Goal: Task Accomplishment & Management: Manage account settings

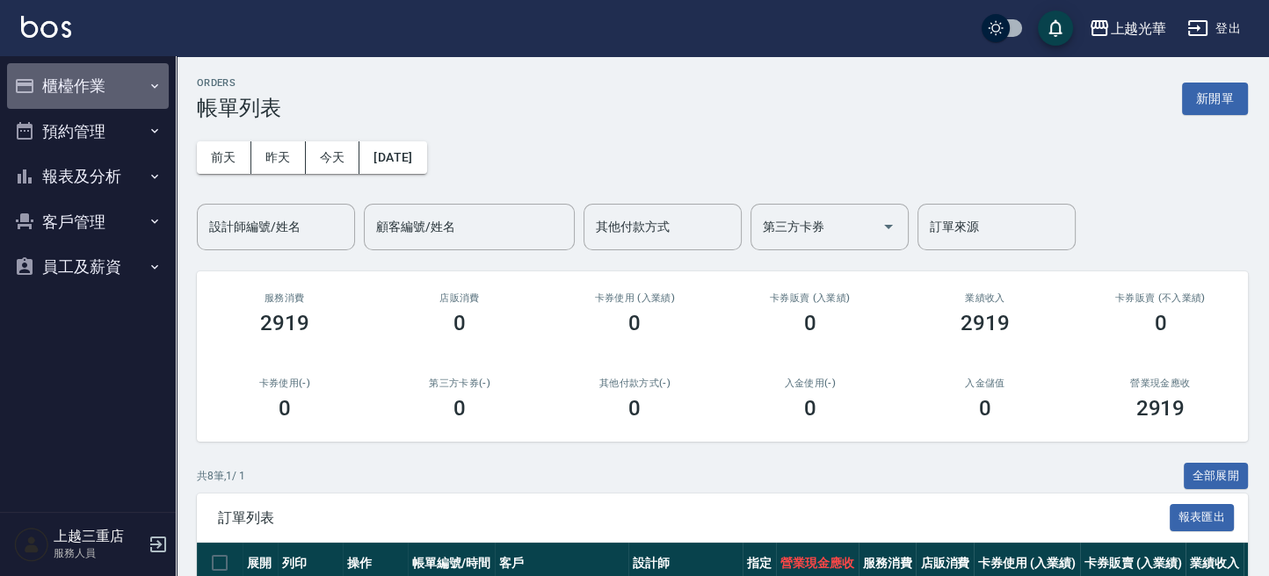
click at [83, 88] on button "櫃檯作業" at bounding box center [88, 86] width 162 height 46
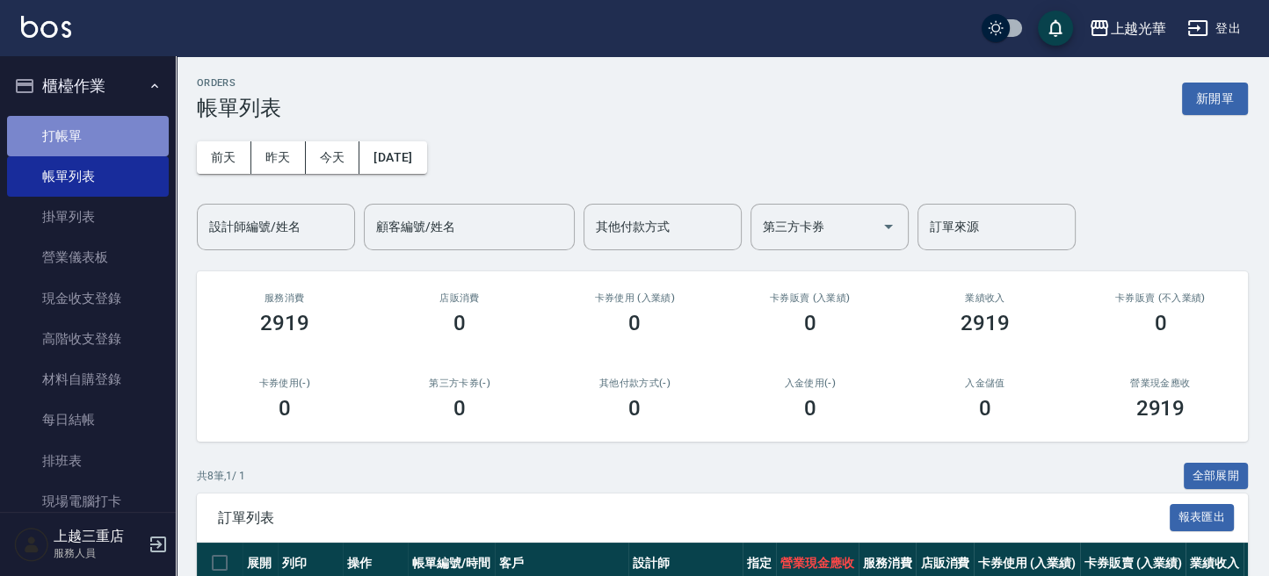
click at [93, 142] on link "打帳單" at bounding box center [88, 136] width 162 height 40
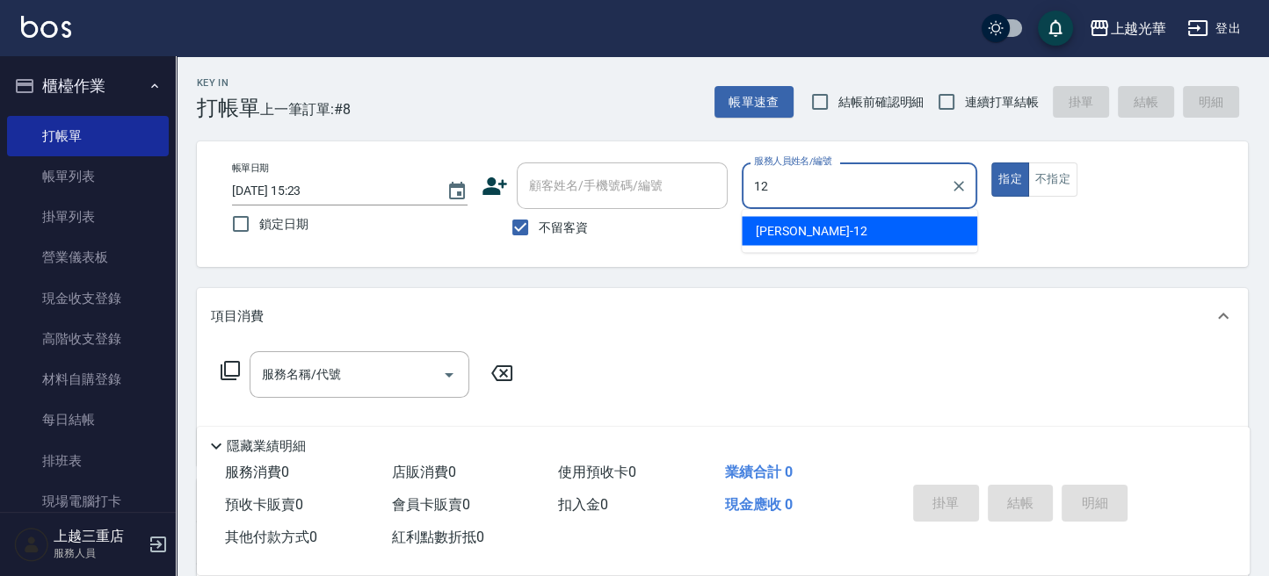
click at [839, 232] on div "[PERSON_NAME] -12" at bounding box center [859, 230] width 235 height 29
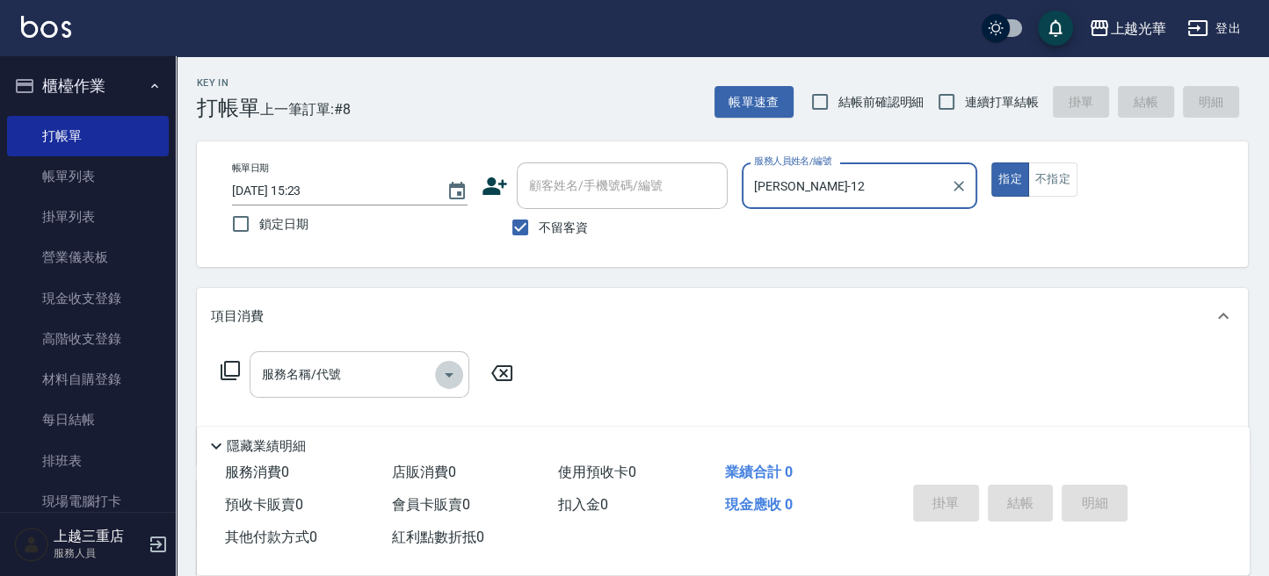
drag, startPoint x: 441, startPoint y: 370, endPoint x: 444, endPoint y: 352, distance: 17.8
click at [444, 369] on icon "Open" at bounding box center [448, 375] width 21 height 21
type input "[PERSON_NAME]-12"
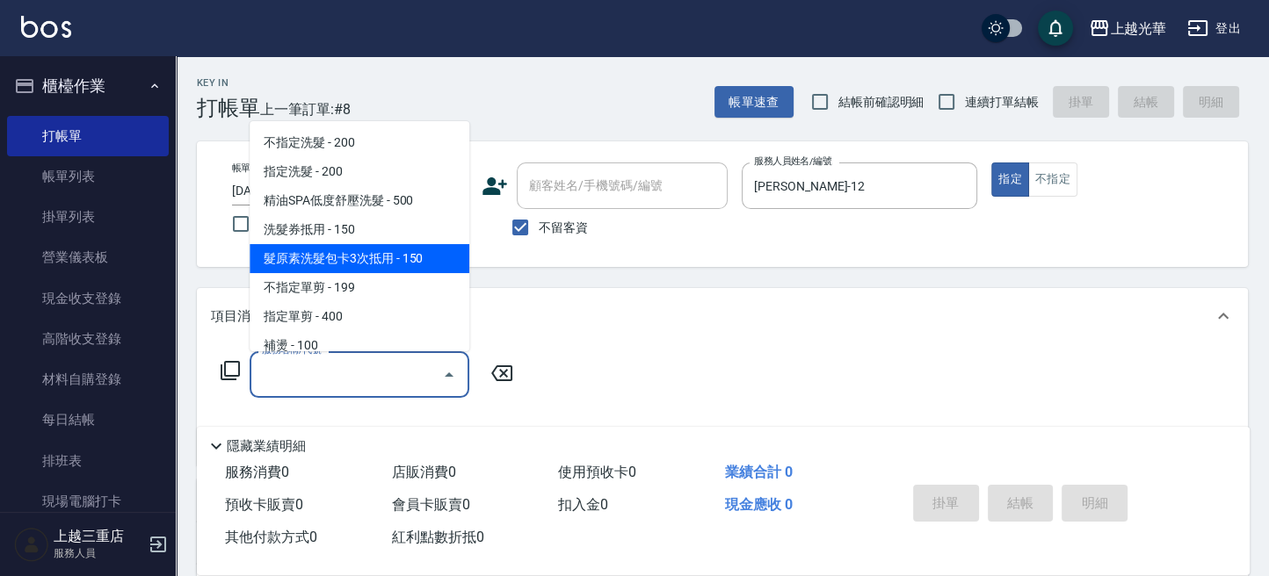
scroll to position [117, 0]
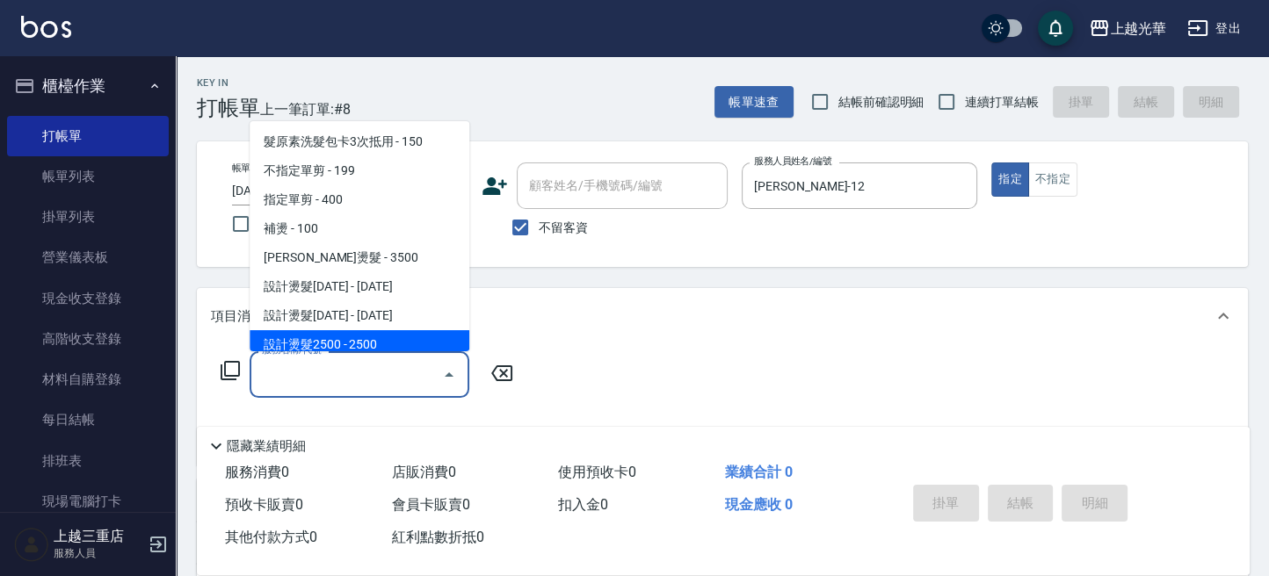
click at [403, 338] on span "設計燙髮2500 - 2500" at bounding box center [360, 344] width 220 height 29
type input "設計燙髮2500(307)"
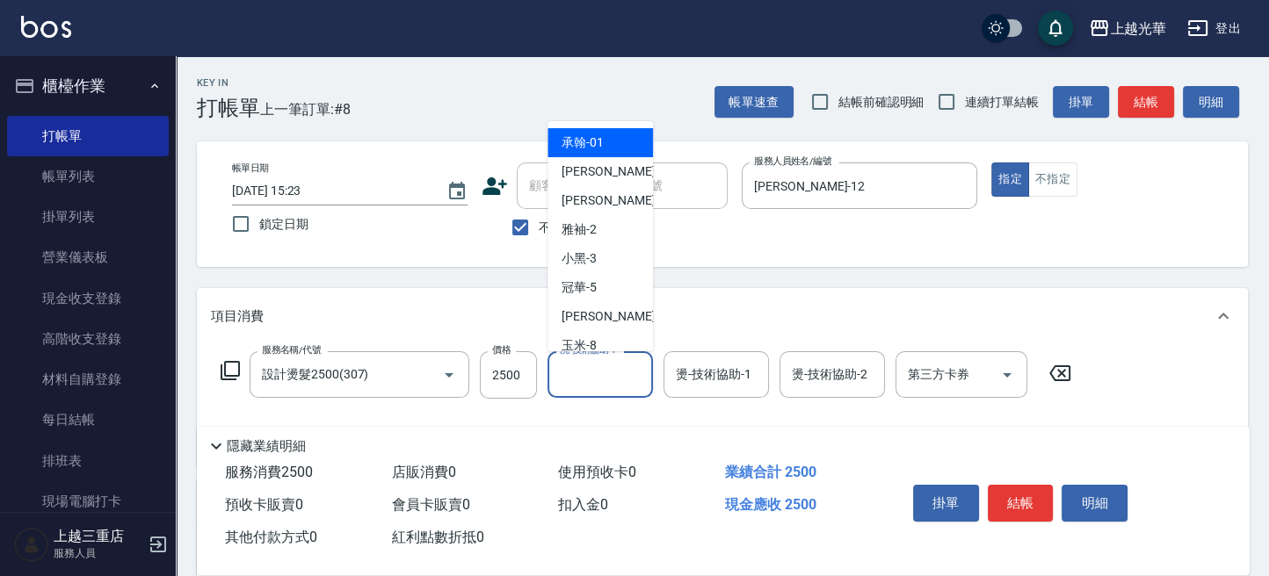
click at [566, 367] on input "洗-技術協助-1" at bounding box center [600, 374] width 90 height 31
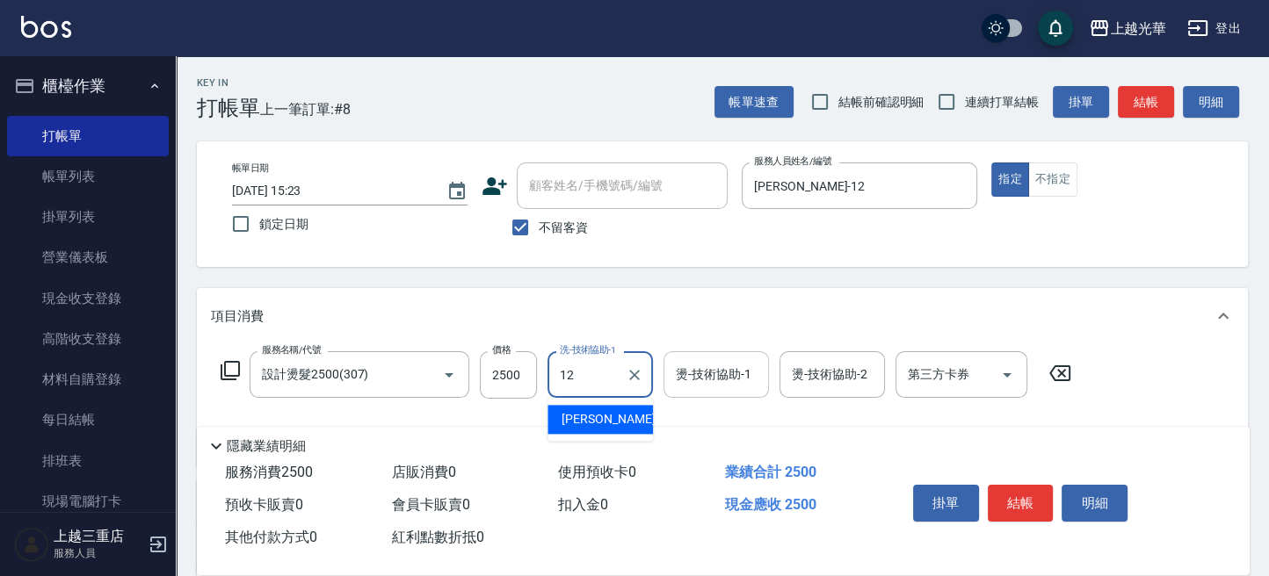
type input "12"
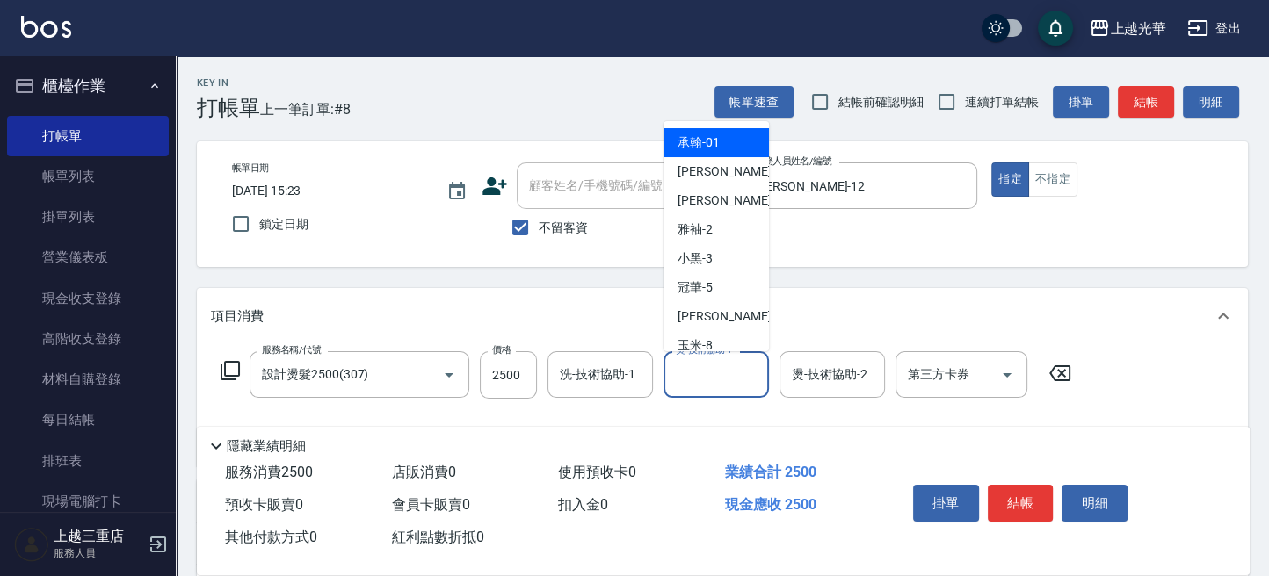
click at [697, 378] on input "燙-技術協助-1" at bounding box center [716, 374] width 90 height 31
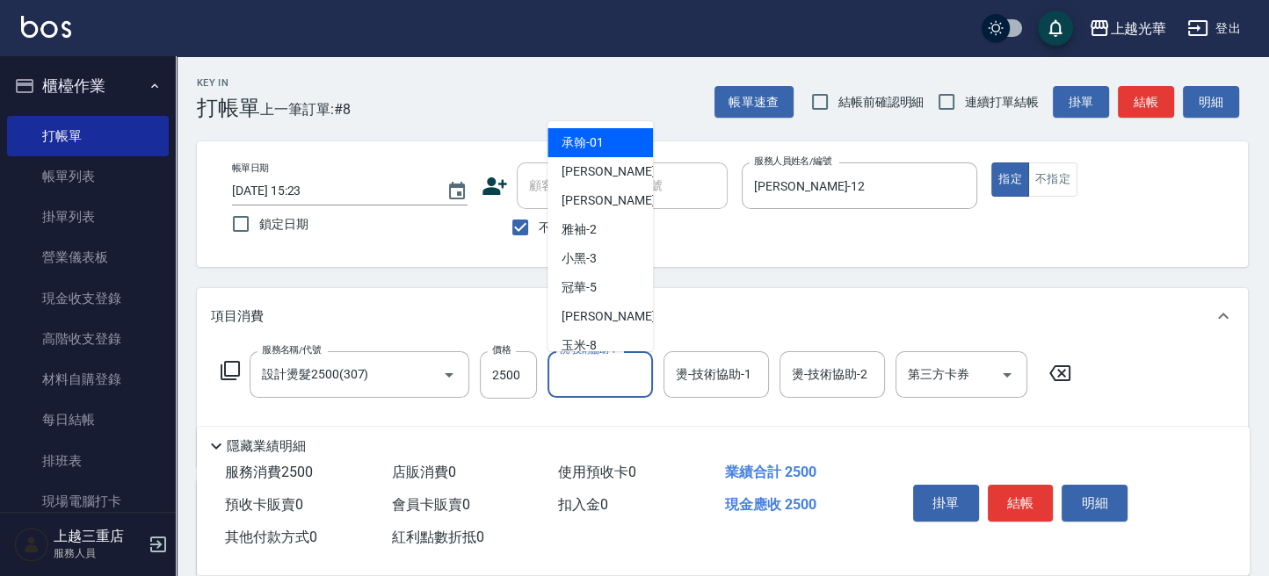
click at [601, 385] on input "洗-技術協助-1" at bounding box center [600, 374] width 90 height 31
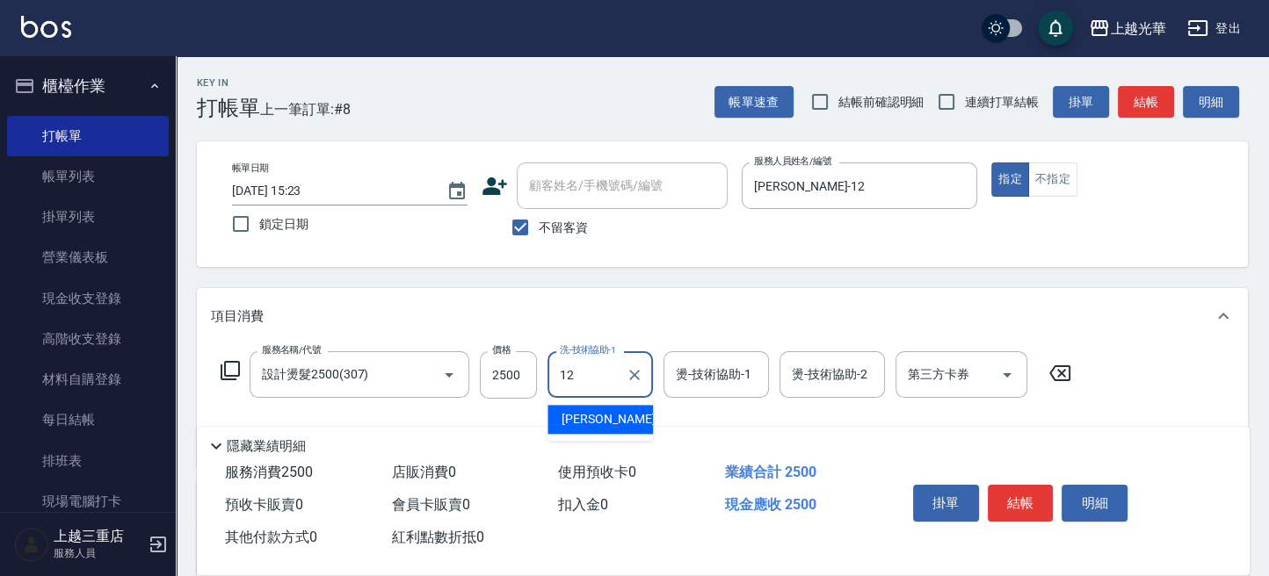
click at [573, 423] on span "[PERSON_NAME] -12" at bounding box center [616, 419] width 111 height 18
type input "[PERSON_NAME]-12"
click at [705, 374] on input "燙-技術協助-1" at bounding box center [716, 374] width 90 height 31
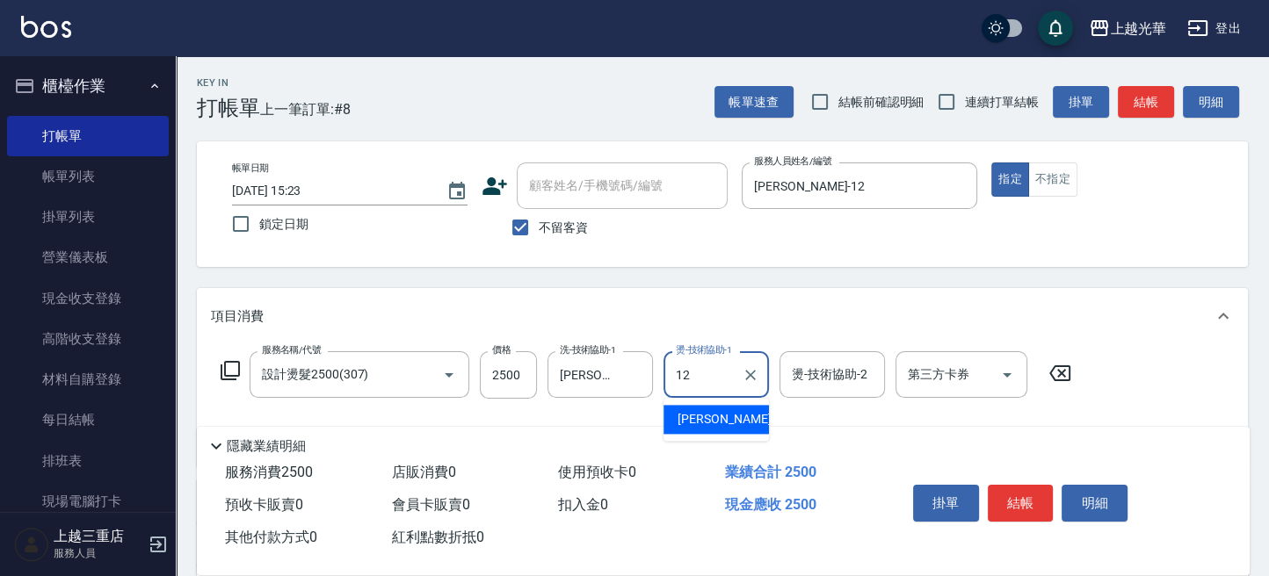
click at [702, 422] on span "[PERSON_NAME] -12" at bounding box center [732, 419] width 111 height 18
type input "[PERSON_NAME]-12"
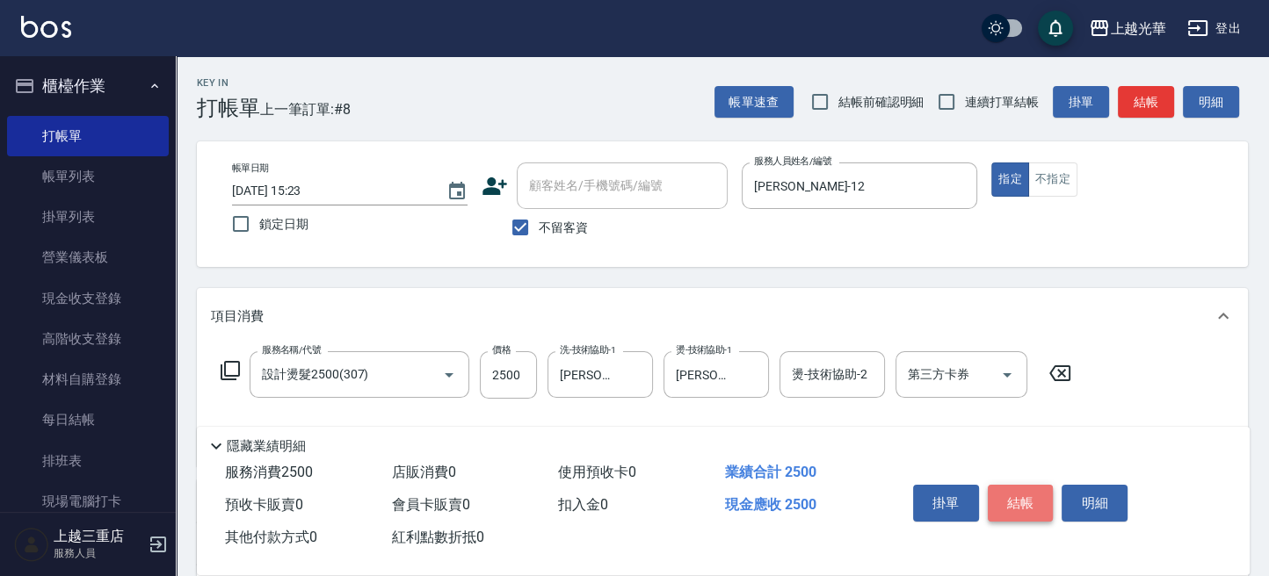
click at [1014, 493] on button "結帳" at bounding box center [1021, 503] width 66 height 37
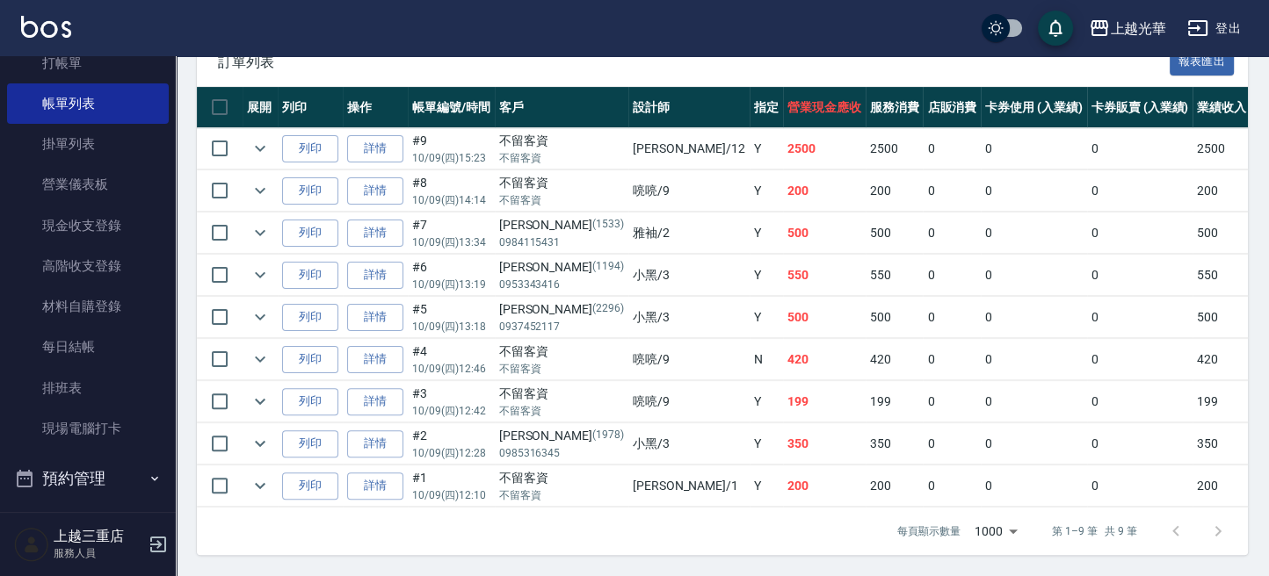
scroll to position [218, 0]
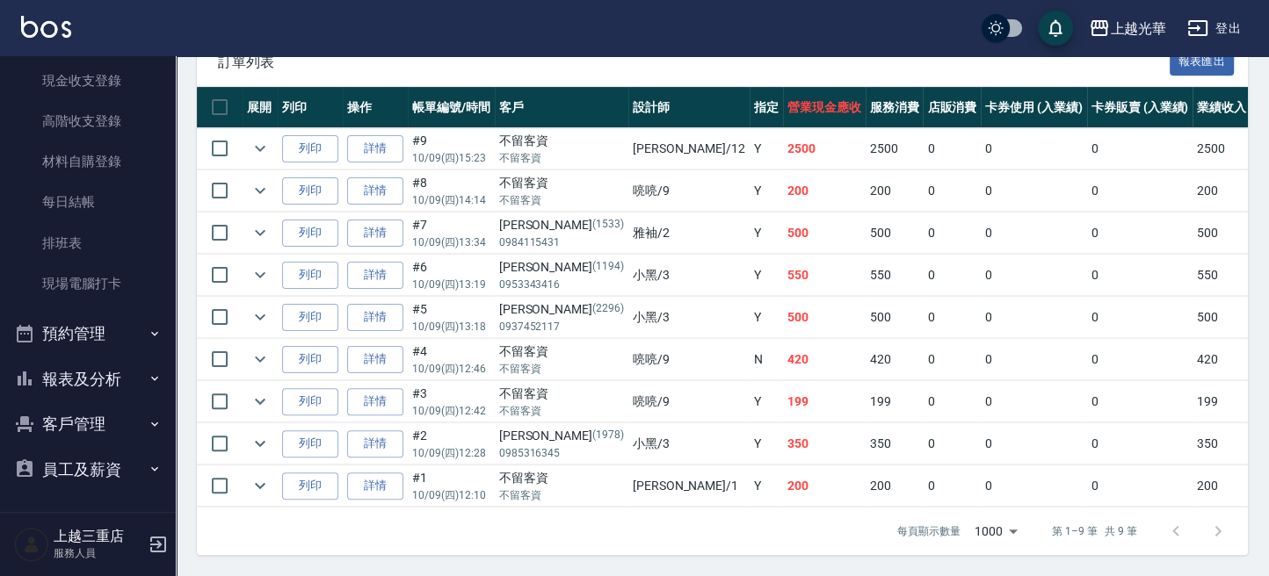
click at [109, 415] on button "客戶管理" at bounding box center [88, 425] width 162 height 46
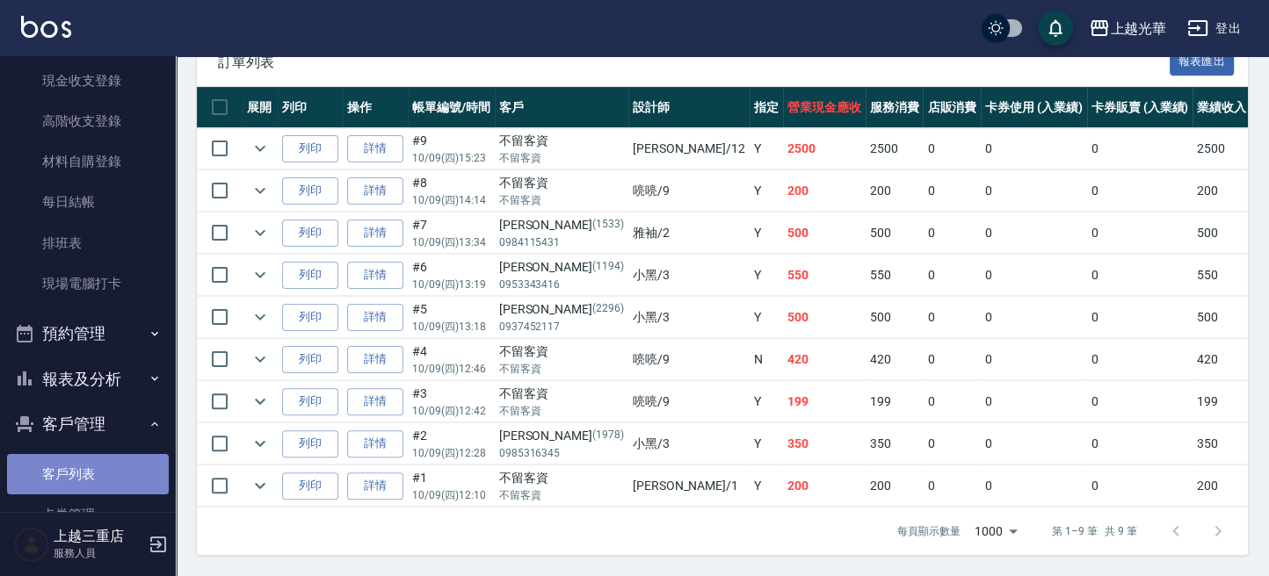
click at [104, 465] on link "客戶列表" at bounding box center [88, 474] width 162 height 40
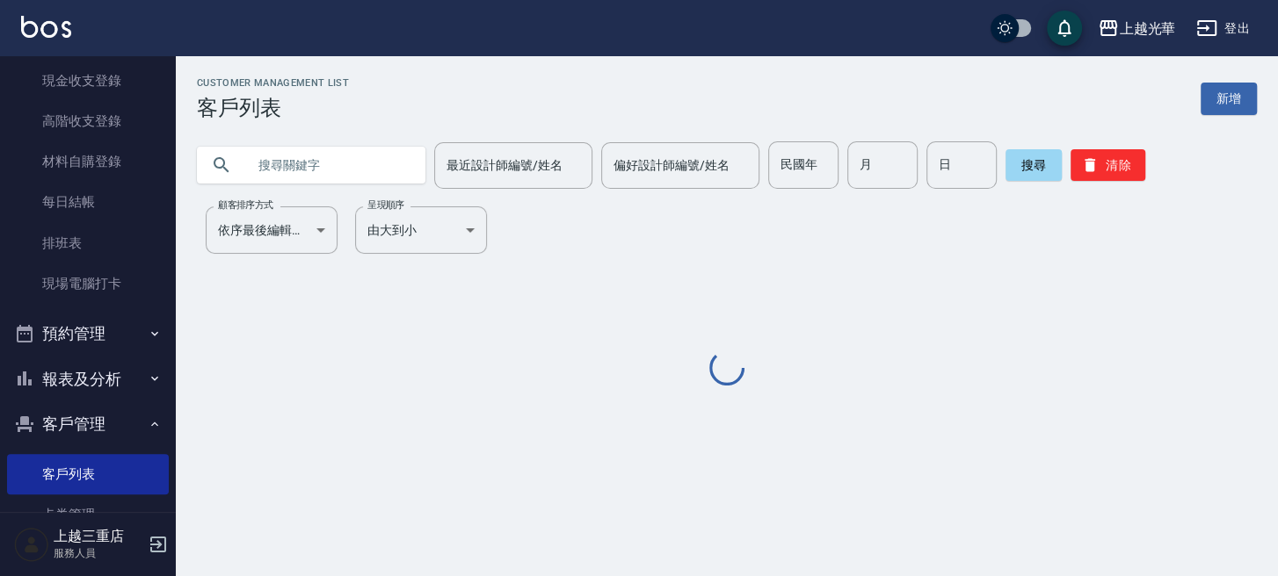
drag, startPoint x: 307, startPoint y: 162, endPoint x: 331, endPoint y: 169, distance: 25.6
click at [308, 164] on input "text" at bounding box center [328, 164] width 165 height 47
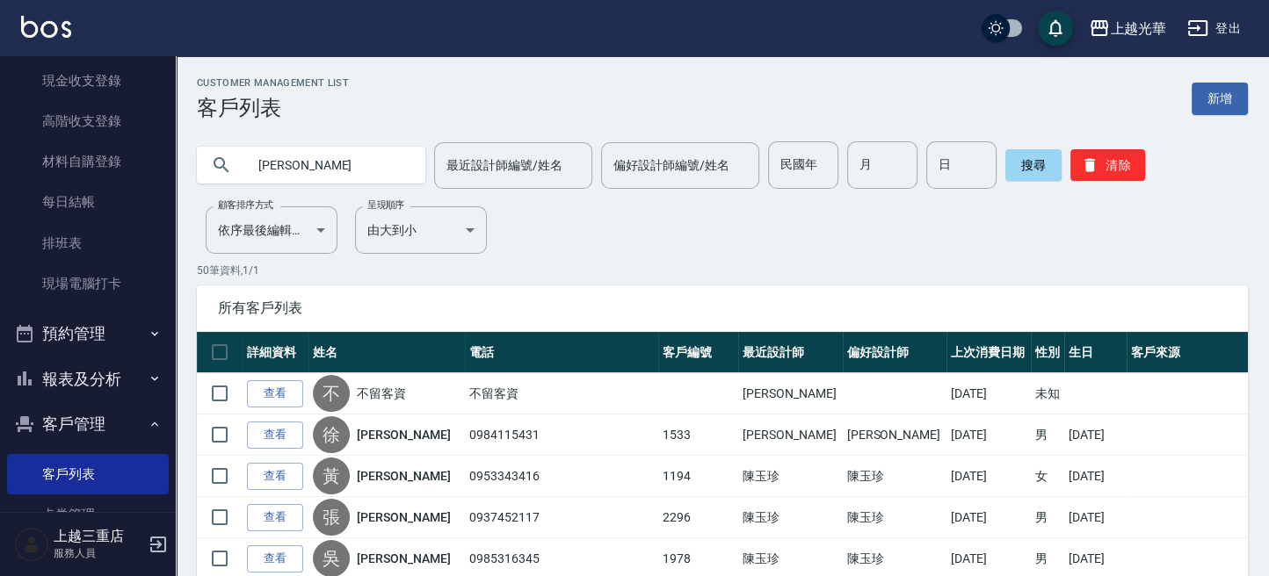
type input "[PERSON_NAME]"
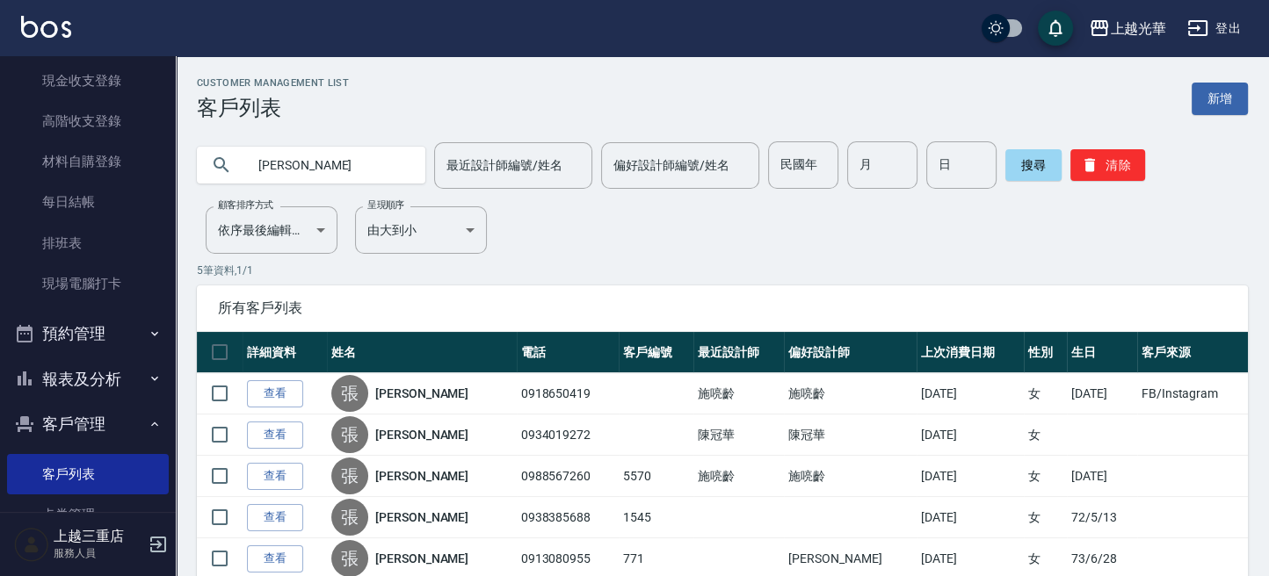
click at [269, 395] on link "查看" at bounding box center [275, 393] width 56 height 27
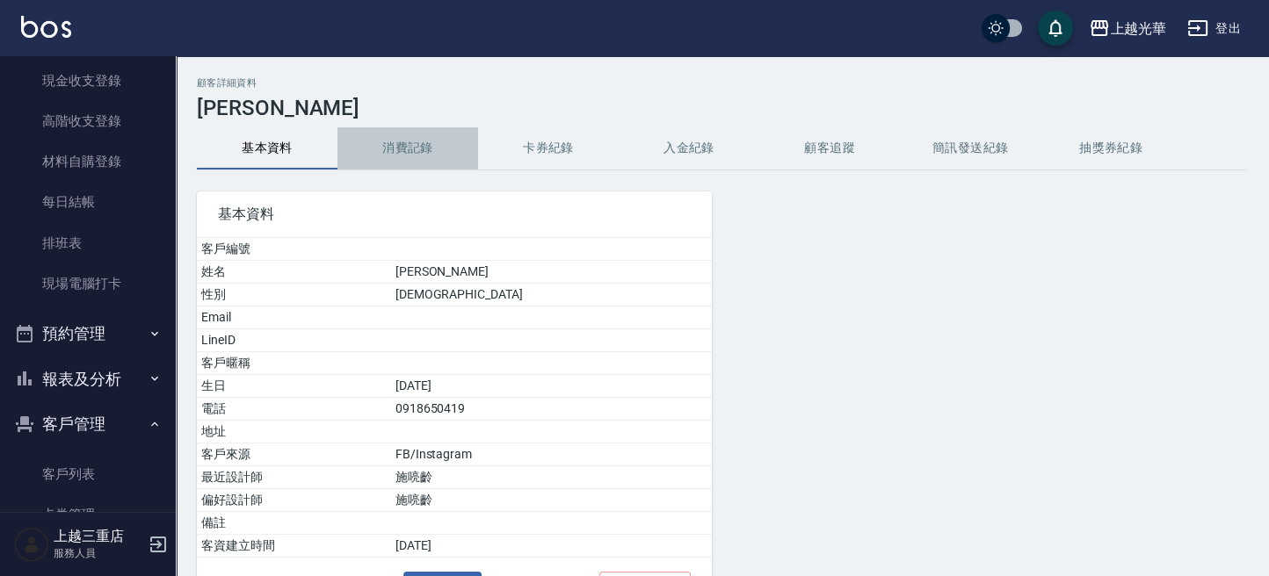
click at [405, 158] on button "消費記錄" at bounding box center [407, 148] width 141 height 42
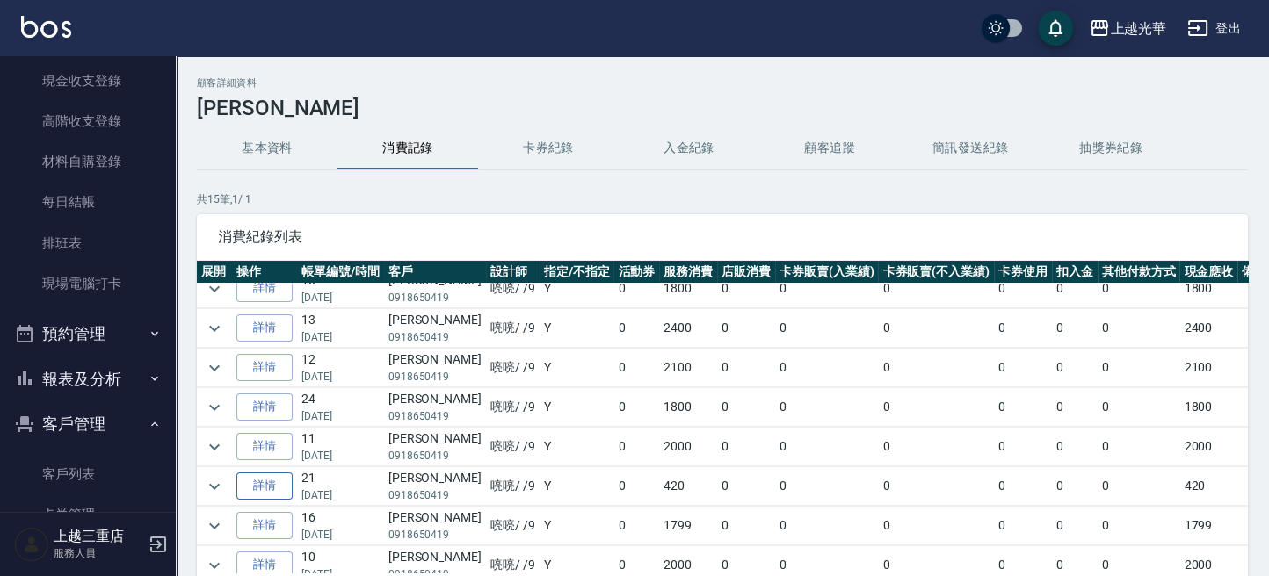
scroll to position [314, 0]
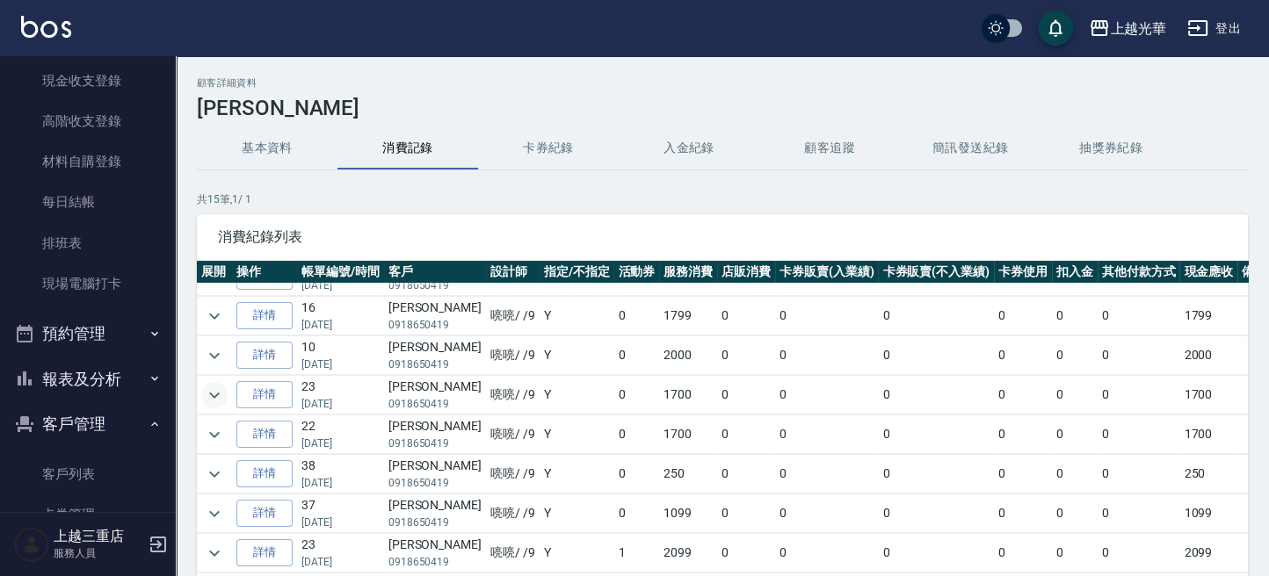
click at [206, 385] on icon "expand row" at bounding box center [214, 395] width 21 height 21
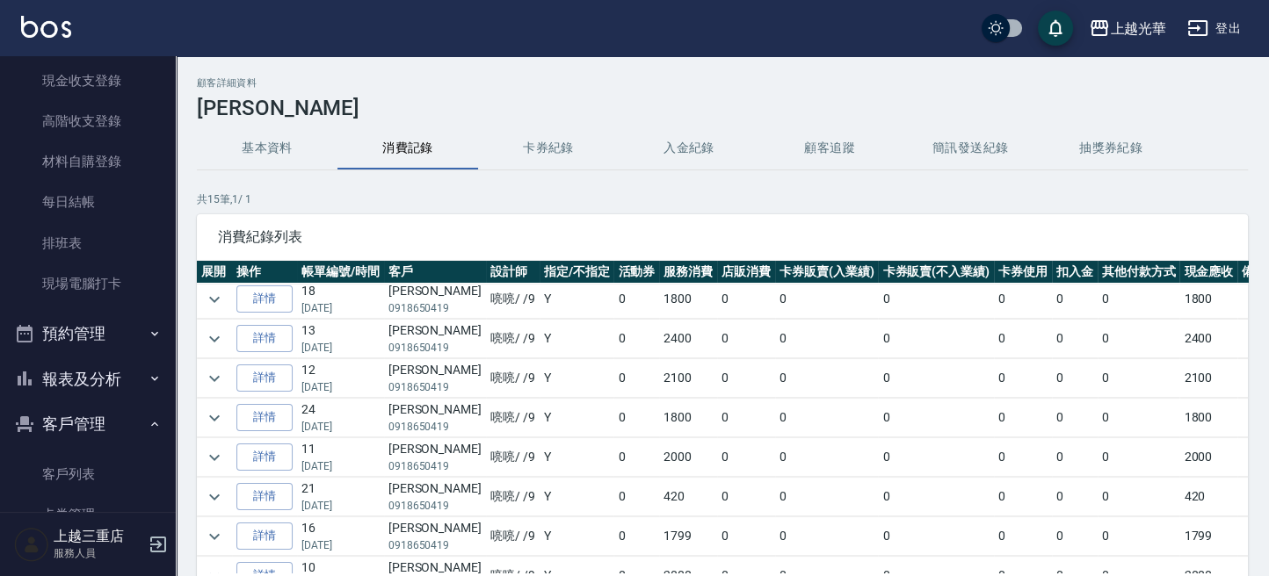
scroll to position [0, 0]
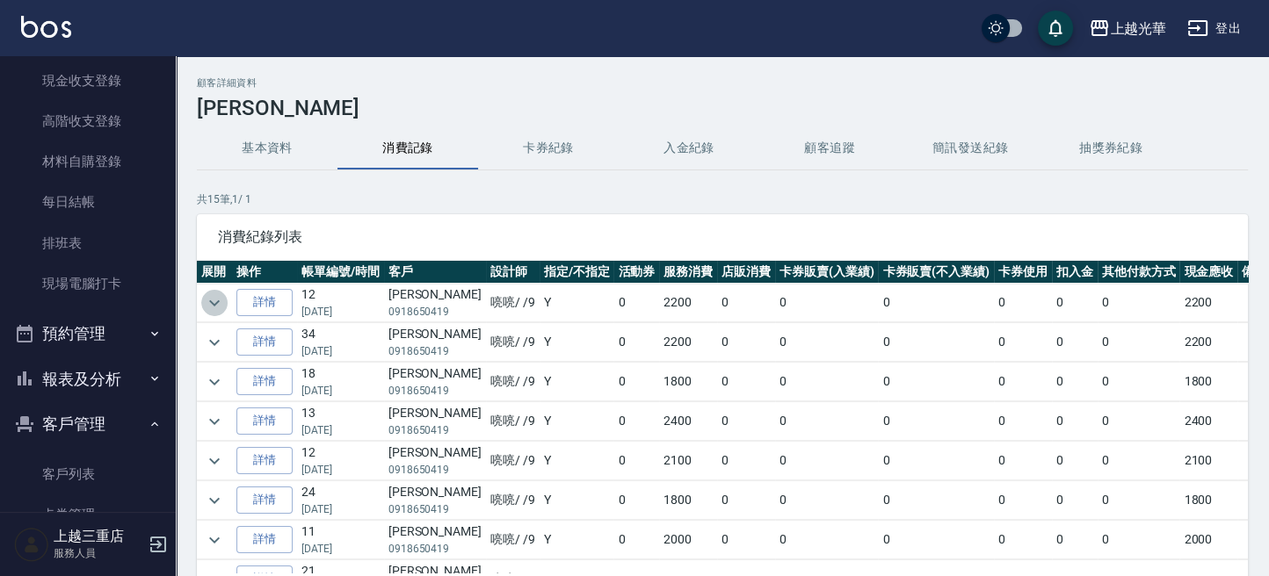
click at [210, 302] on icon "expand row" at bounding box center [214, 303] width 21 height 21
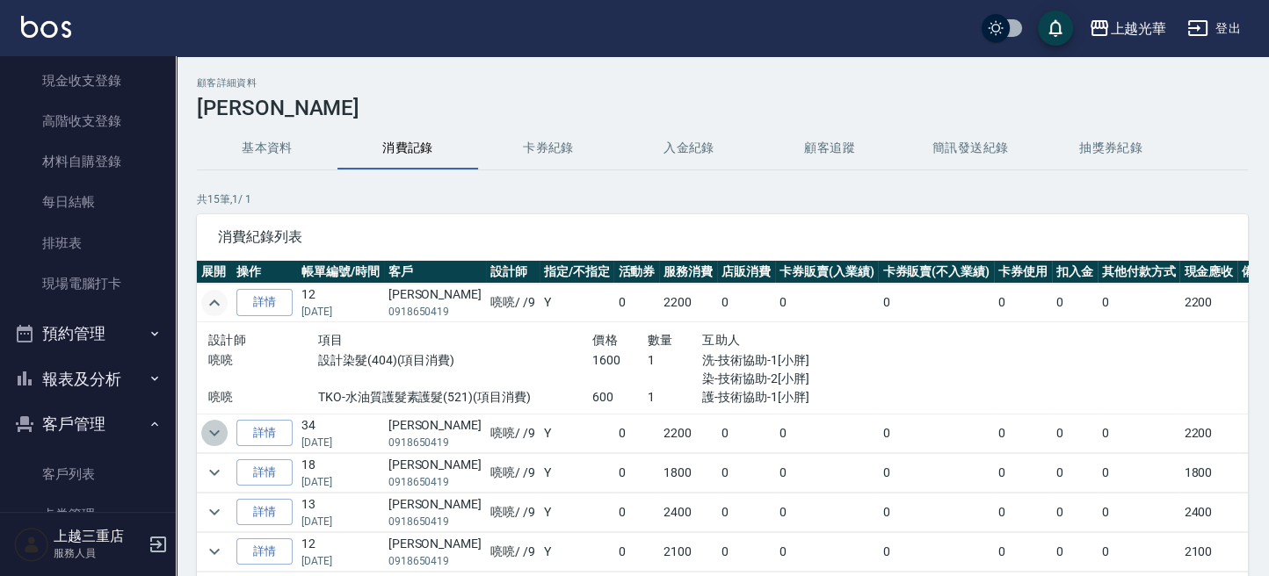
click at [214, 435] on icon "expand row" at bounding box center [214, 433] width 21 height 21
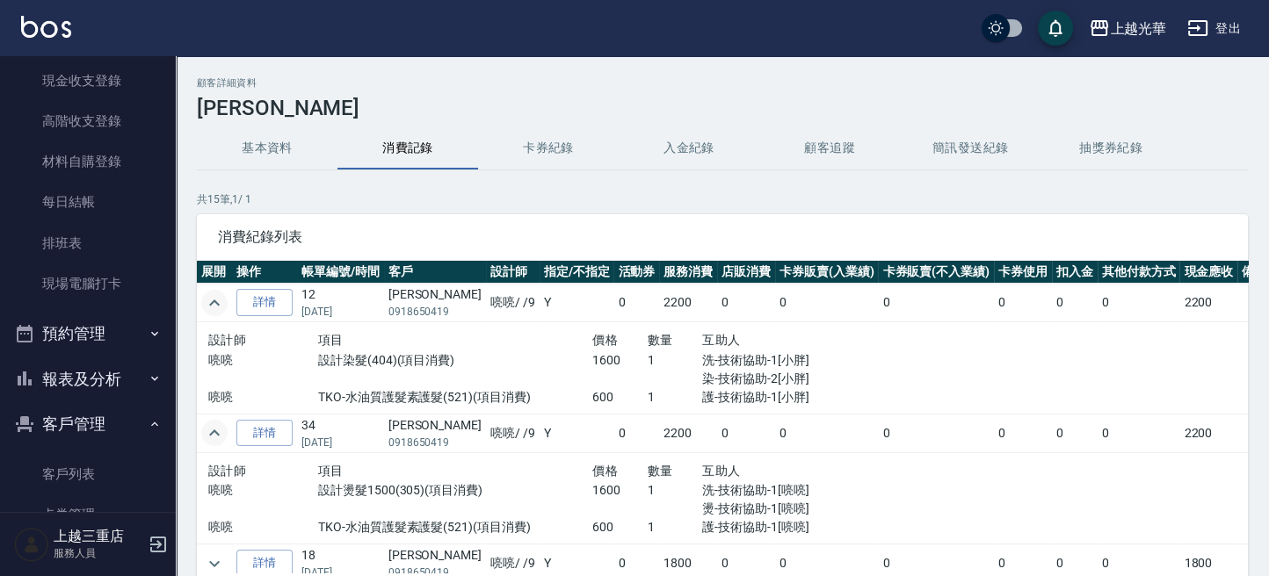
scroll to position [117, 0]
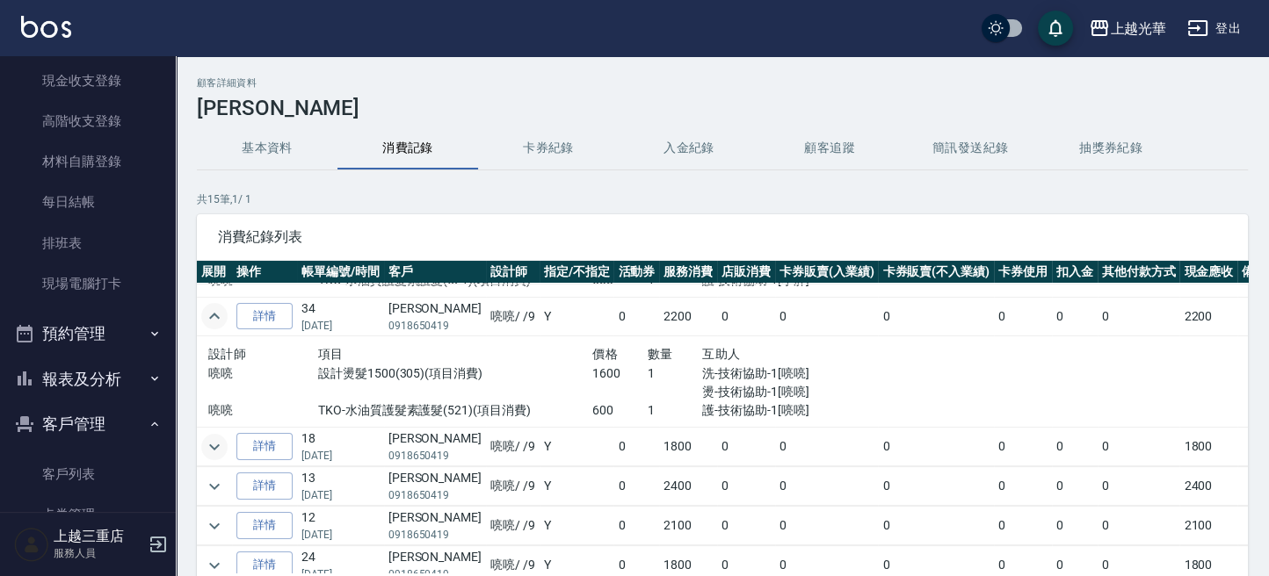
click at [213, 441] on icon "expand row" at bounding box center [214, 447] width 21 height 21
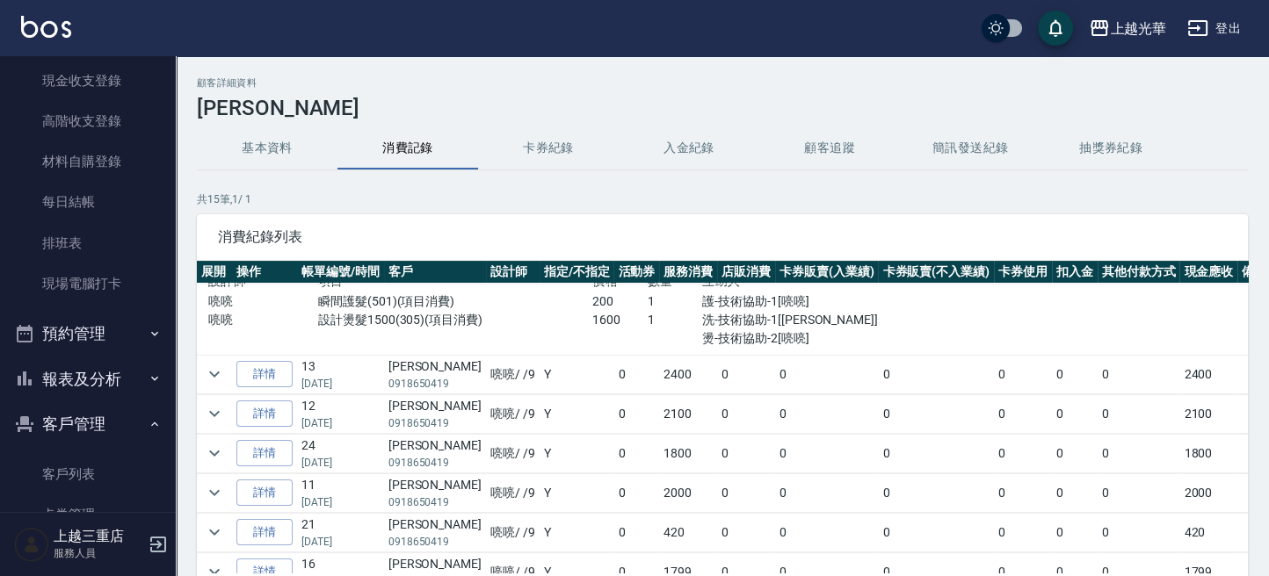
scroll to position [351, 0]
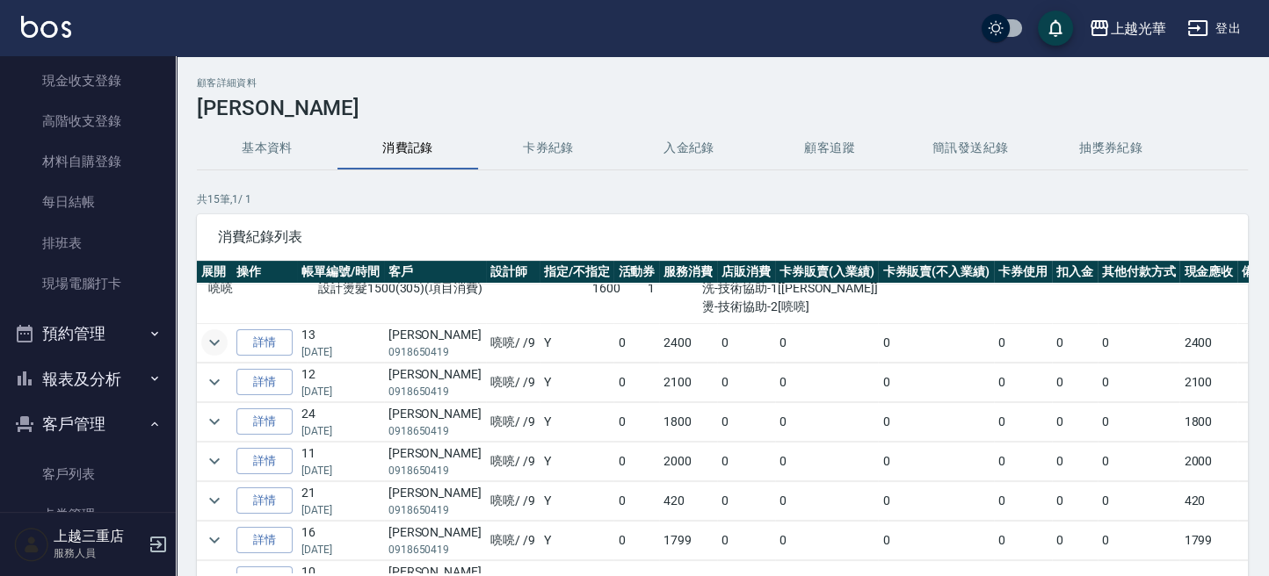
click at [211, 343] on icon "expand row" at bounding box center [214, 342] width 21 height 21
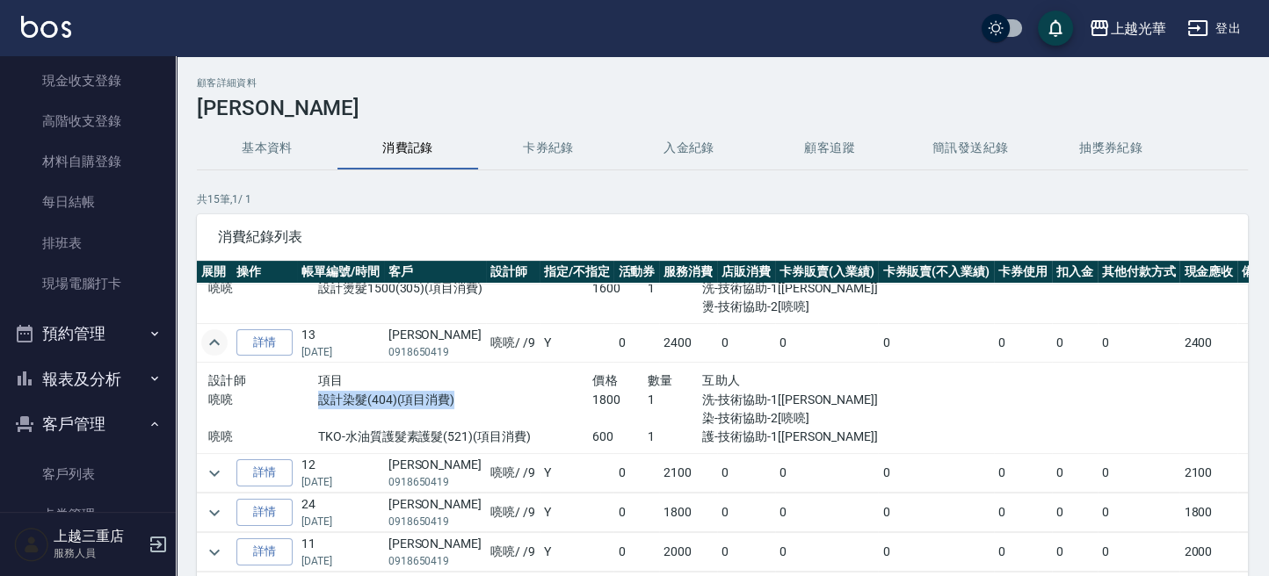
drag, startPoint x: 312, startPoint y: 396, endPoint x: 541, endPoint y: 417, distance: 230.3
click at [531, 416] on div "喨喨 設計染髮(404)(項目消費) 1800 1 洗-技術協助-1[[PERSON_NAME]] 染-技術協助-2[喨喨]" at bounding box center [537, 409] width 658 height 37
click at [547, 412] on div "設計染髮(404)(項目消費)" at bounding box center [455, 409] width 274 height 37
drag, startPoint x: 565, startPoint y: 401, endPoint x: 611, endPoint y: 411, distance: 46.9
click at [607, 405] on div "喨喨 設計染髮(404)(項目消費) 1800 1 洗-技術協助-1[[PERSON_NAME]] 染-技術協助-2[喨喨]" at bounding box center [537, 409] width 658 height 37
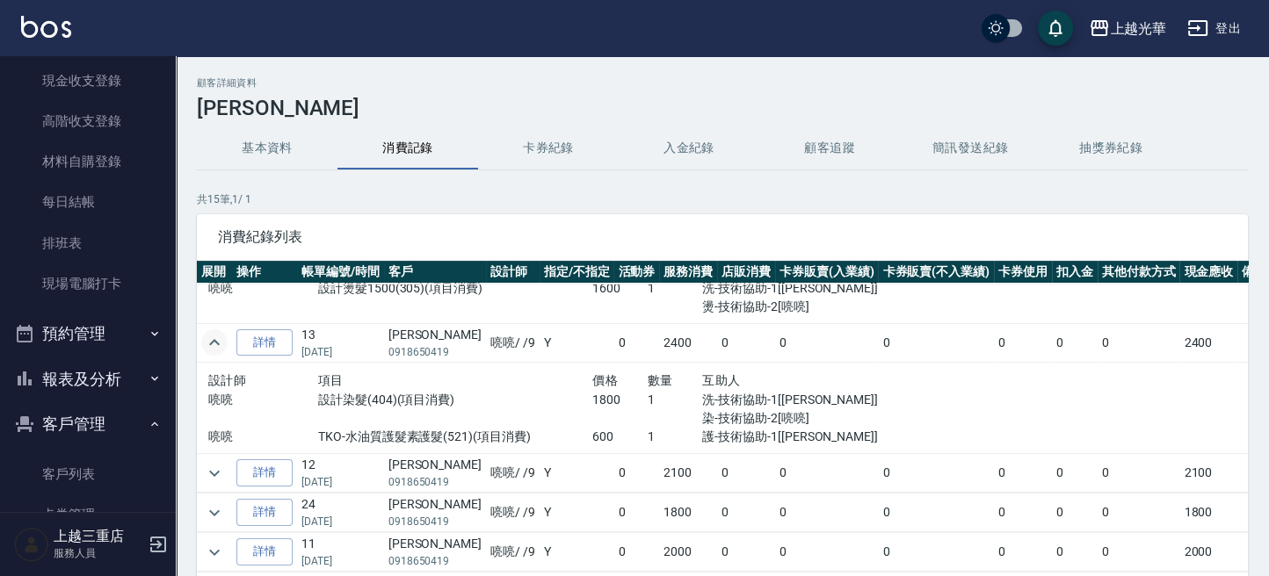
click at [485, 443] on p "TKO-水油質護髮素護髮(521)(項目消費)" at bounding box center [455, 437] width 274 height 18
